Goal: Navigation & Orientation: Find specific page/section

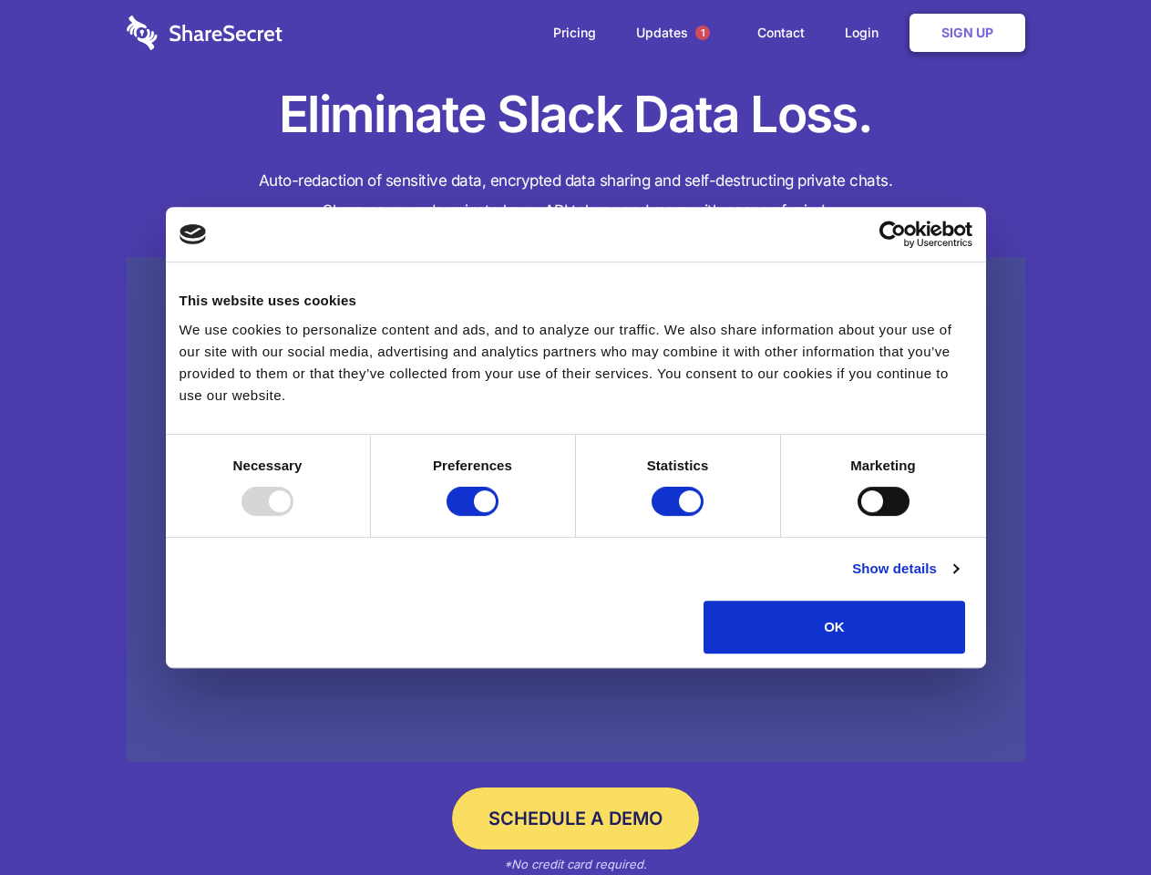
click at [293, 516] on div at bounding box center [267, 500] width 52 height 29
click at [498, 516] on input "Preferences" at bounding box center [472, 500] width 52 height 29
checkbox input "false"
click at [680, 516] on input "Statistics" at bounding box center [677, 500] width 52 height 29
checkbox input "false"
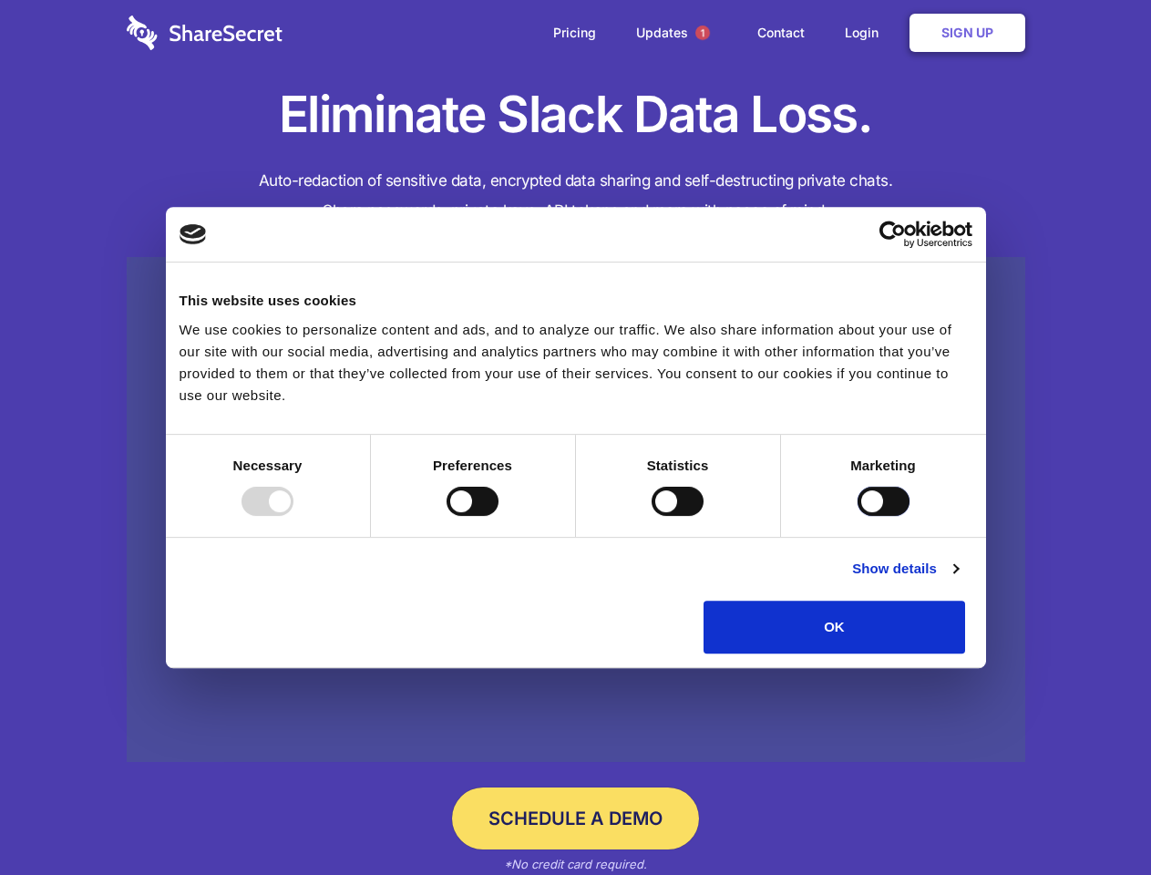
click at [857, 516] on input "Marketing" at bounding box center [883, 500] width 52 height 29
checkbox input "true"
click at [957, 579] on link "Show details" at bounding box center [905, 569] width 106 height 22
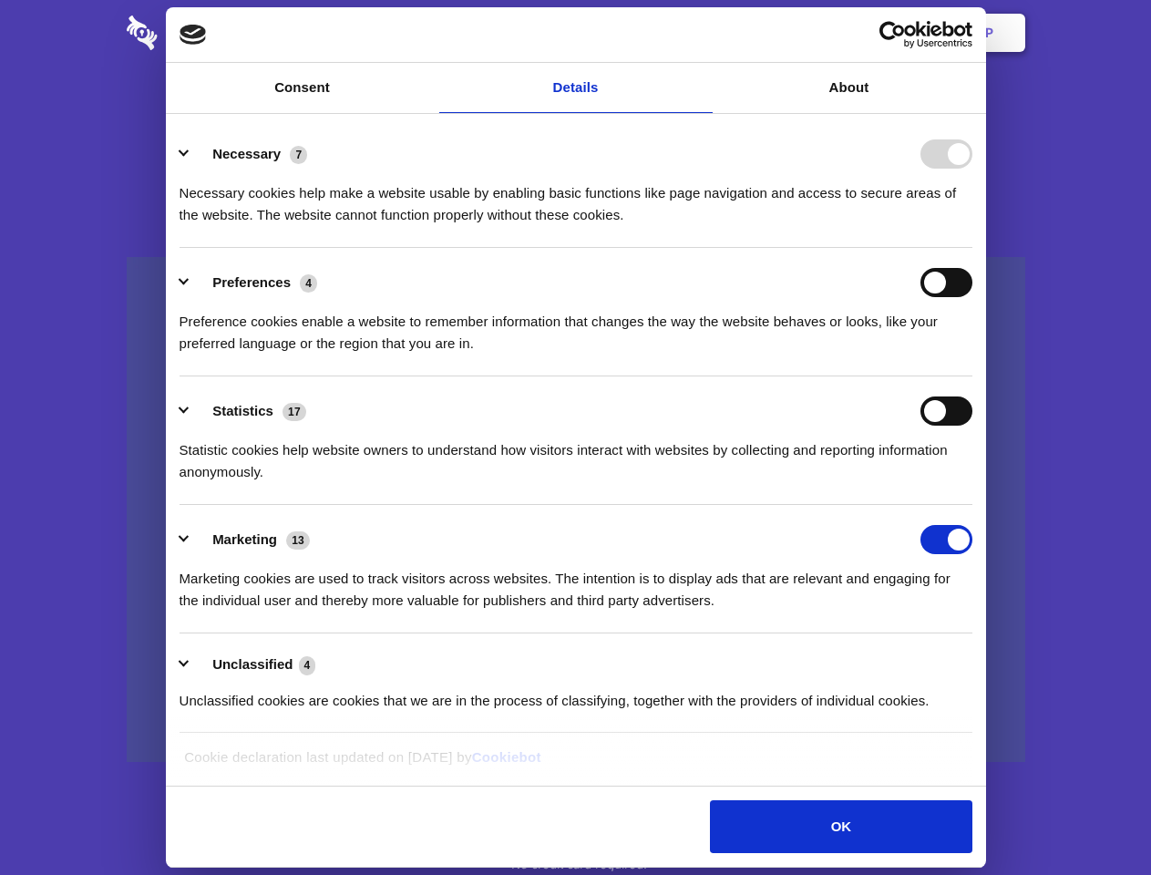
click at [972, 248] on li "Necessary 7 Necessary cookies help make a website usable by enabling basic func…" at bounding box center [575, 183] width 793 height 128
click at [701, 33] on span "1" at bounding box center [702, 33] width 15 height 15
